Goal: Transaction & Acquisition: Purchase product/service

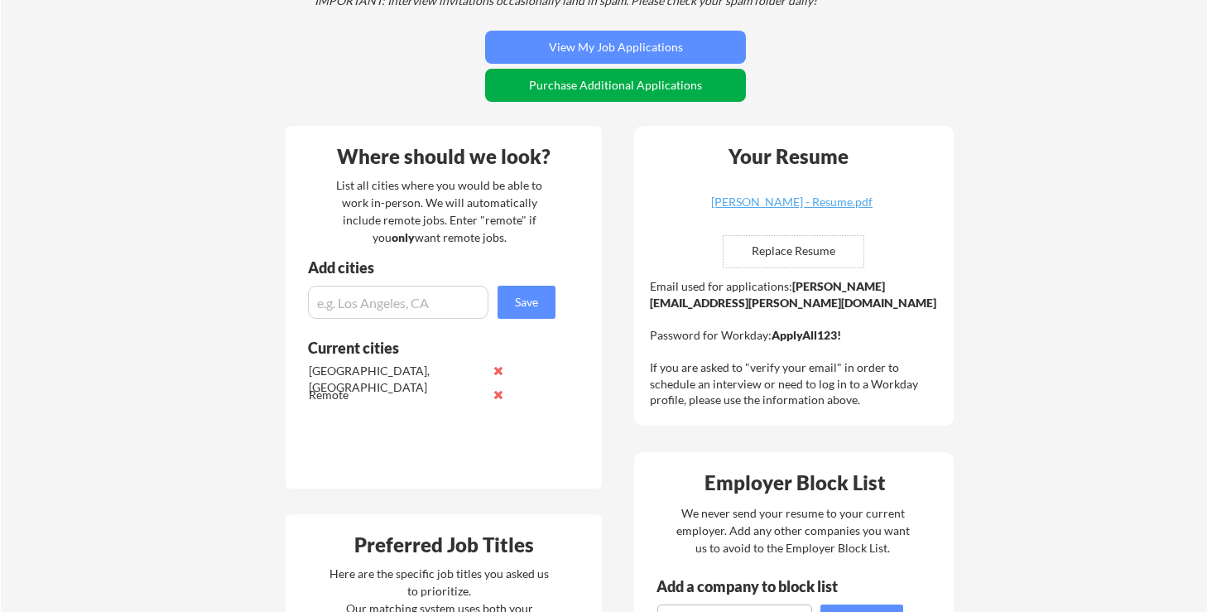
scroll to position [436, 0]
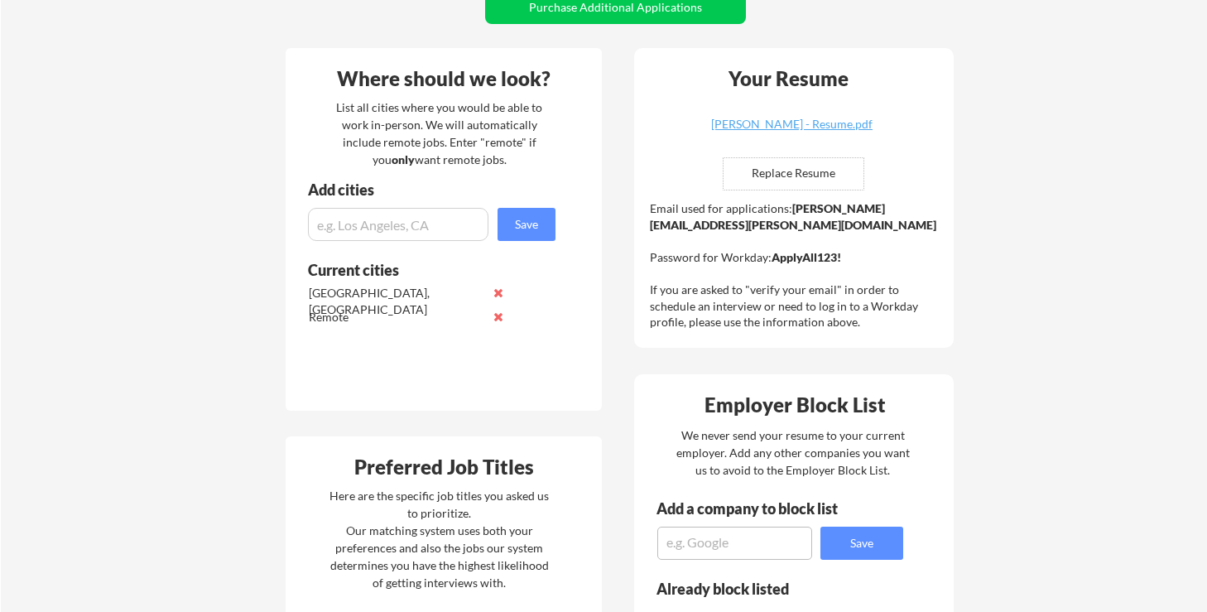
click at [725, 209] on div "Email used for applications: [PERSON_NAME][EMAIL_ADDRESS][PERSON_NAME][DOMAIN_N…" at bounding box center [796, 265] width 292 height 130
click at [725, 209] on div "Email used for applications: danielle.oshetsky@mailflux.com Password for Workda…" at bounding box center [796, 265] width 292 height 130
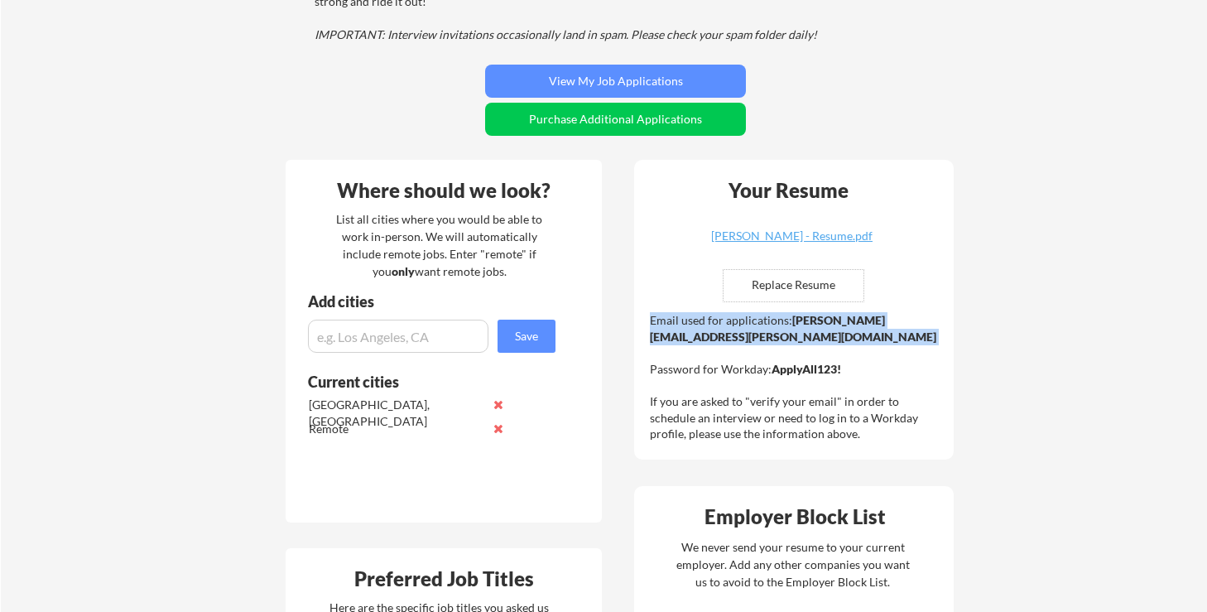
scroll to position [305, 0]
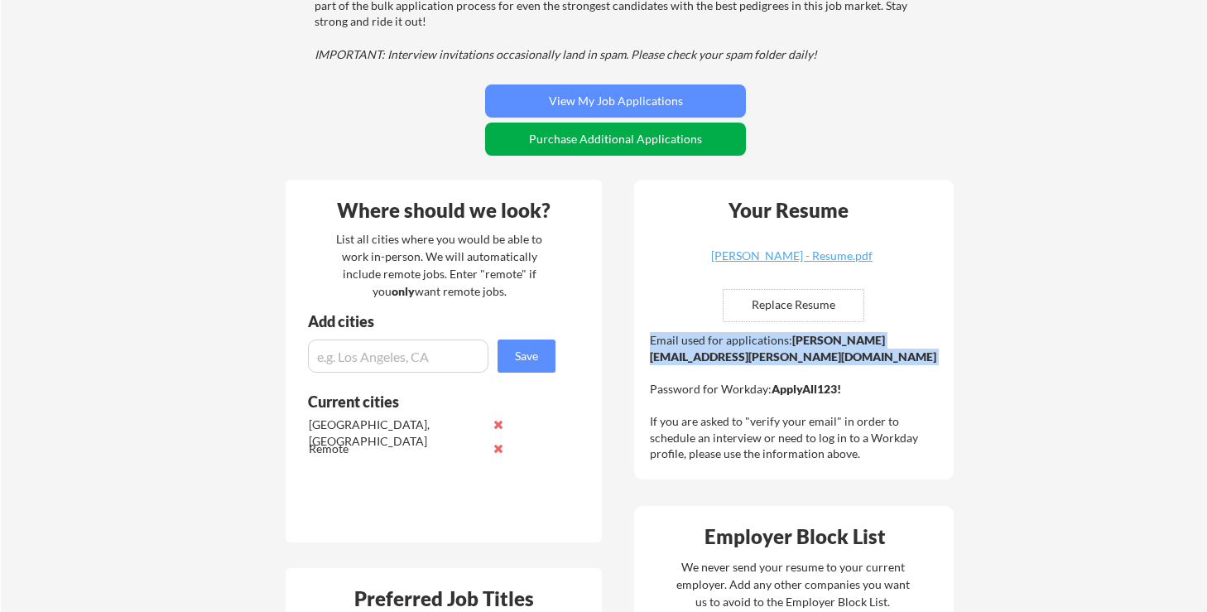
click at [681, 142] on button "Purchase Additional Applications" at bounding box center [615, 139] width 261 height 33
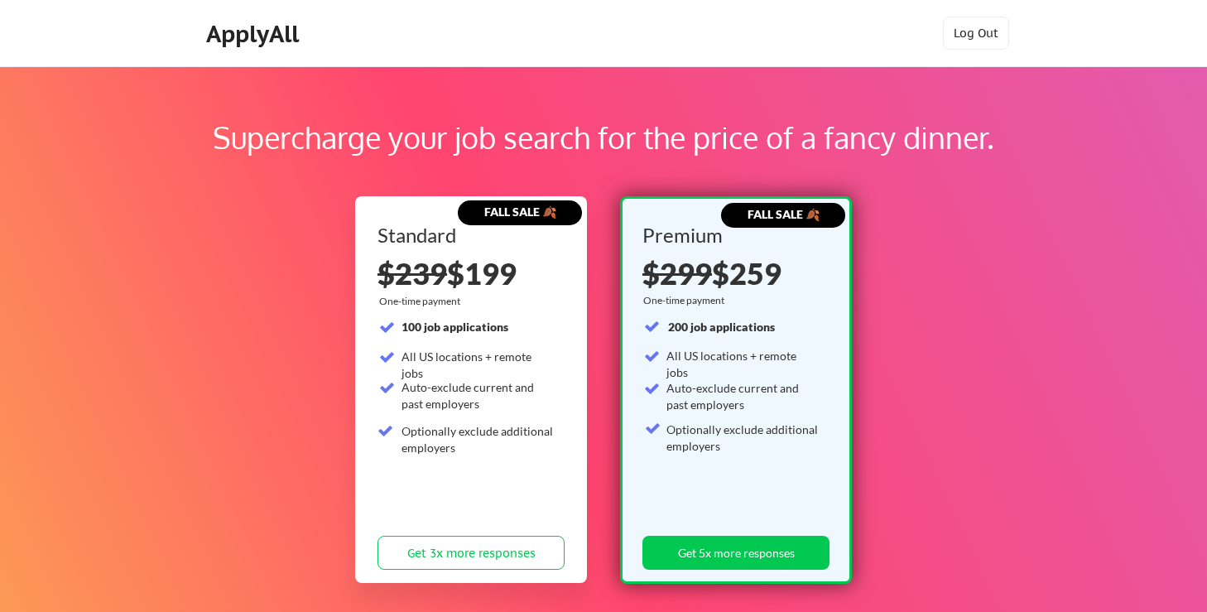
click at [747, 270] on div "$299 $259" at bounding box center [732, 273] width 181 height 30
click at [713, 332] on strong "200 job applications" at bounding box center [721, 327] width 107 height 14
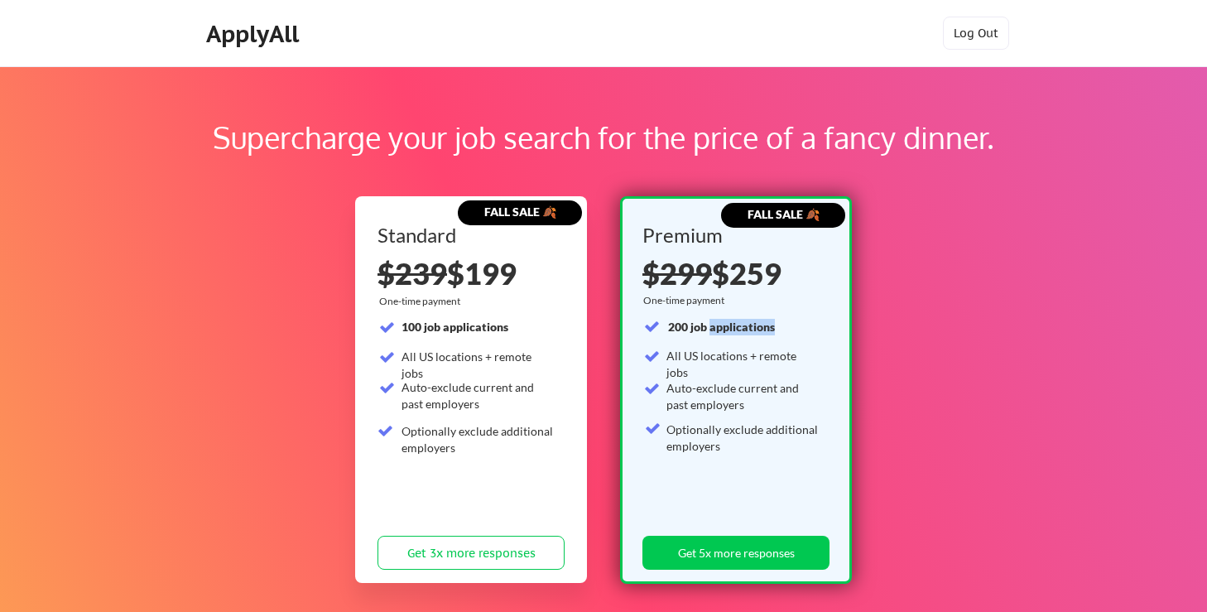
click at [713, 332] on strong "200 job applications" at bounding box center [721, 327] width 107 height 14
click at [724, 380] on div "Auto-exclude current and past employers" at bounding box center [742, 396] width 153 height 32
click at [680, 414] on div "Auto-exclude current and past employers" at bounding box center [742, 399] width 153 height 39
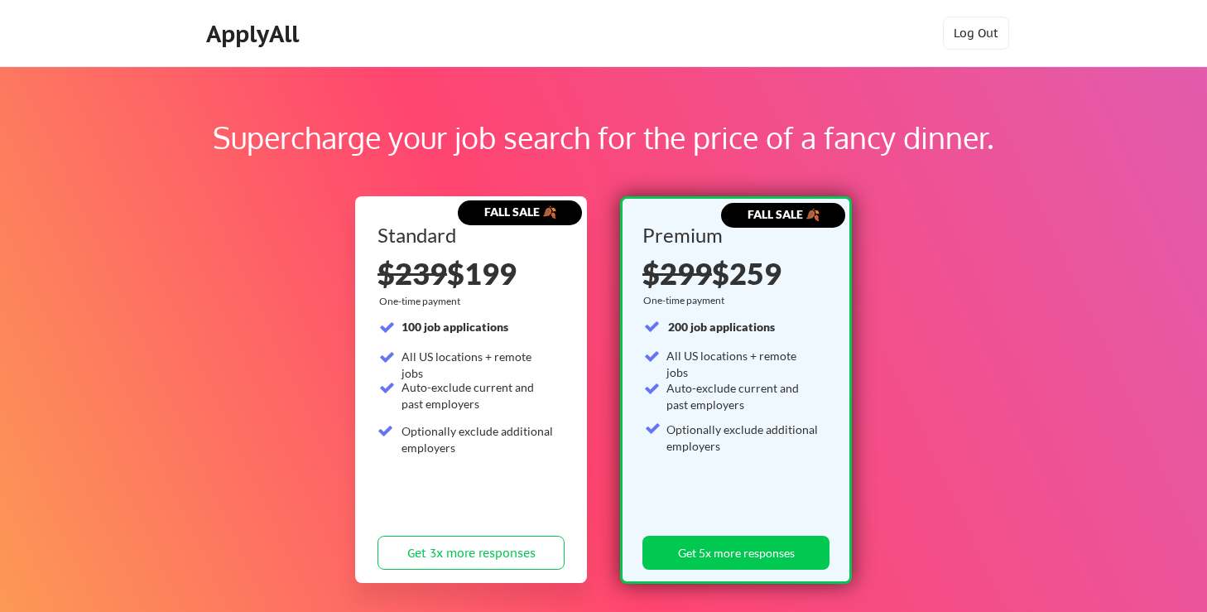
click at [680, 414] on div "Auto-exclude current and past employers" at bounding box center [742, 399] width 153 height 39
click at [710, 399] on div "Auto-exclude current and past employers" at bounding box center [742, 396] width 153 height 32
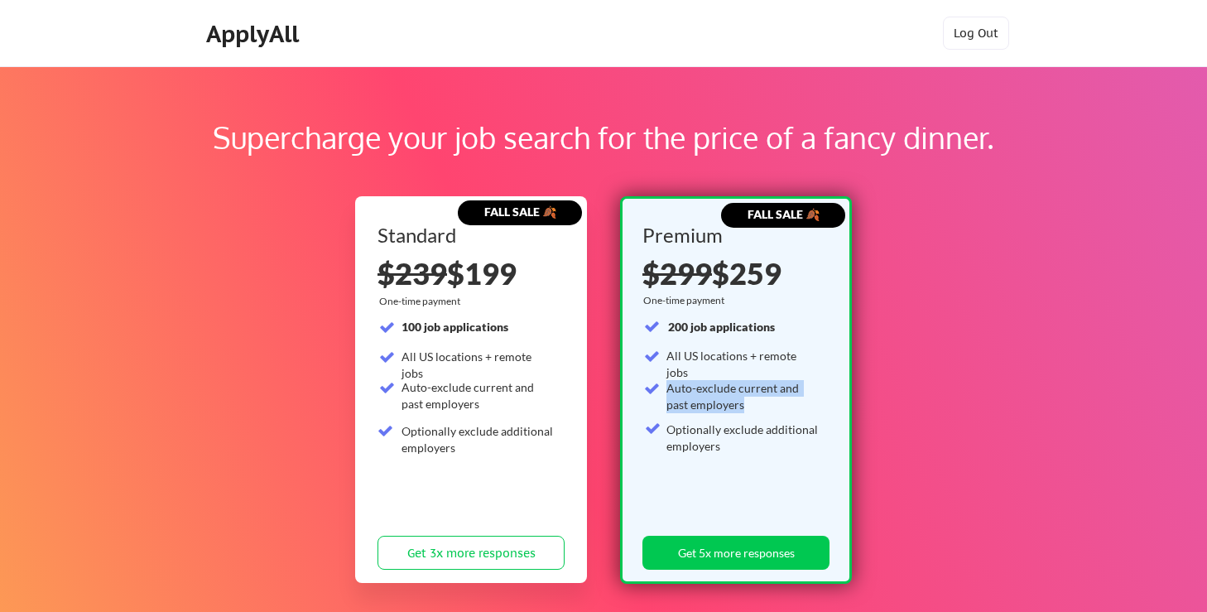
click at [710, 399] on div "Auto-exclude current and past employers" at bounding box center [742, 396] width 153 height 32
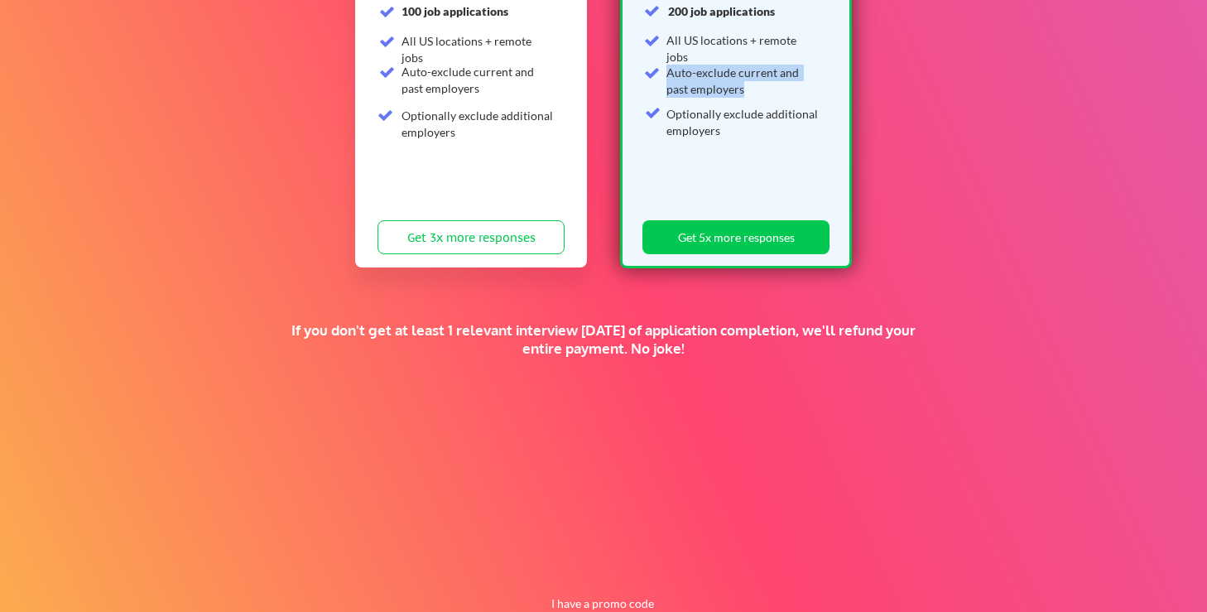
scroll to position [313, 0]
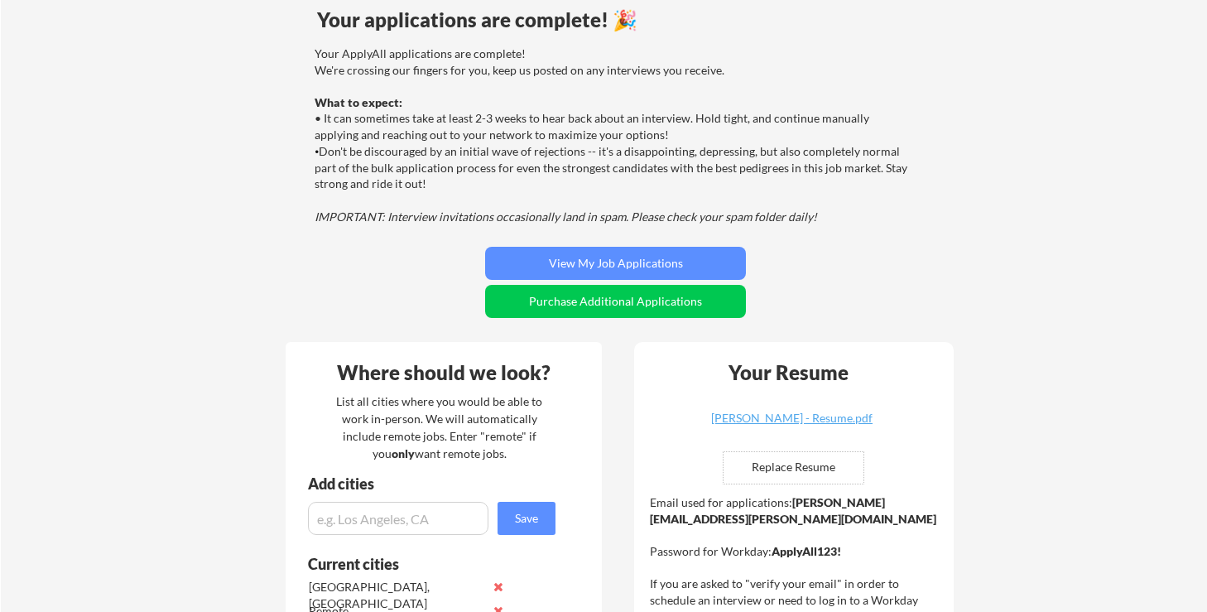
scroll to position [124, 0]
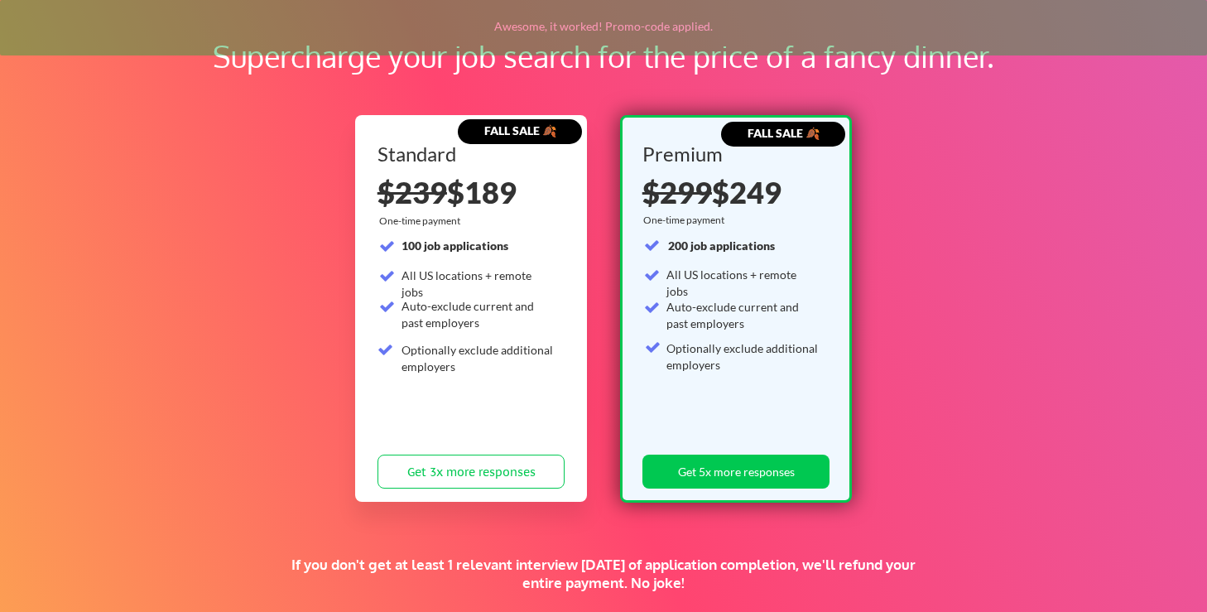
scroll to position [115, 0]
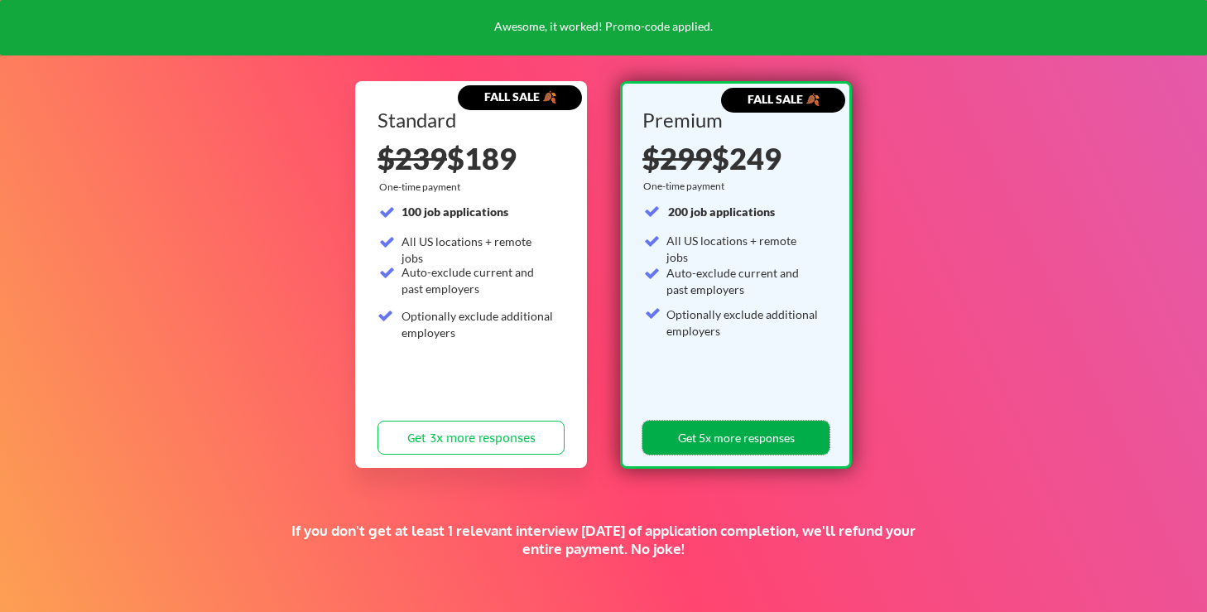
click at [690, 440] on button "Get 5x more responses" at bounding box center [735, 438] width 187 height 34
